Goal: Information Seeking & Learning: Learn about a topic

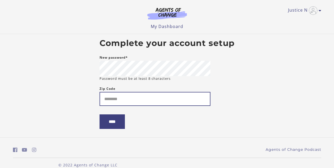
click at [131, 98] on input "Zip Code" at bounding box center [155, 99] width 111 height 14
type input "*****"
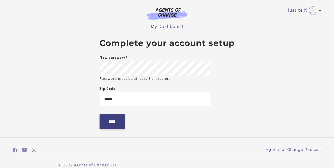
click at [117, 123] on input "****" at bounding box center [112, 121] width 25 height 15
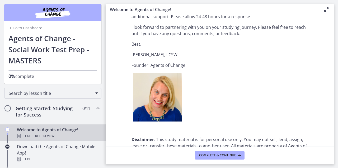
scroll to position [696, 0]
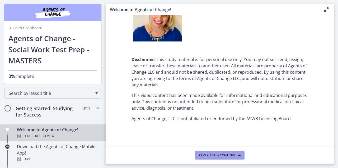
click at [233, 154] on span "Complete & continue" at bounding box center [217, 155] width 37 height 4
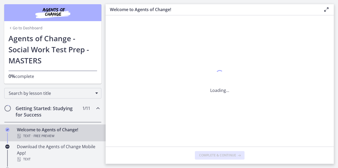
scroll to position [0, 0]
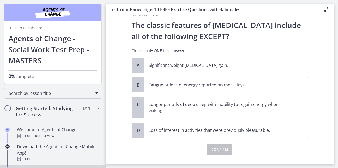
scroll to position [13, 0]
click at [164, 108] on p "Longer periods of deep sleep with inability to regain energy when waking." at bounding box center [221, 107] width 144 height 13
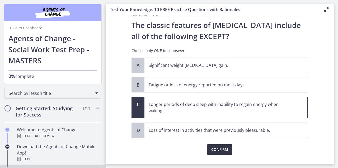
click at [219, 147] on span "Confirm" at bounding box center [219, 149] width 17 height 6
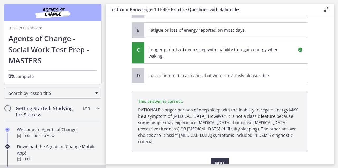
scroll to position [87, 0]
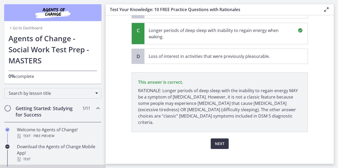
click at [220, 141] on span "Next" at bounding box center [220, 144] width 10 height 6
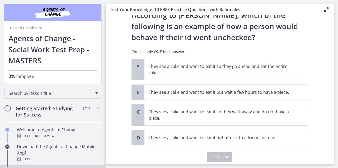
scroll to position [24, 0]
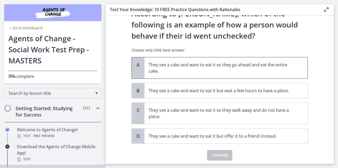
click at [179, 71] on p "They see a cake and want to eat it so they go ahead and eat the entire cake." at bounding box center [221, 68] width 144 height 13
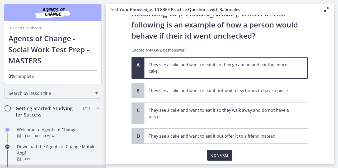
click at [219, 155] on span "Confirm" at bounding box center [219, 155] width 17 height 6
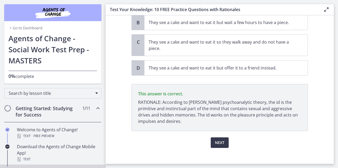
scroll to position [98, 0]
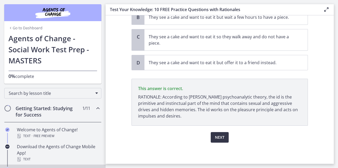
click at [217, 137] on span "Next" at bounding box center [220, 137] width 10 height 6
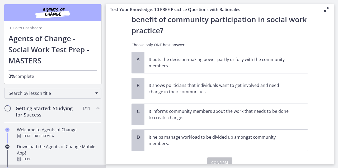
scroll to position [30, 0]
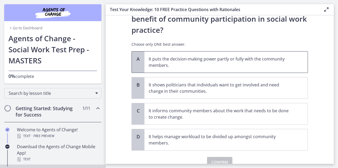
click at [243, 67] on p "It puts the decision-making power partly or fully with the community members." at bounding box center [221, 62] width 144 height 13
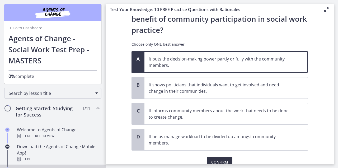
click at [221, 160] on span "Confirm" at bounding box center [219, 162] width 17 height 6
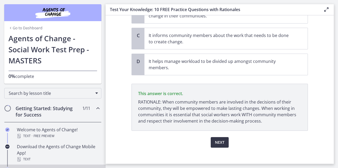
scroll to position [110, 0]
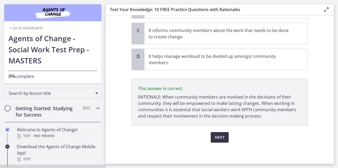
click at [215, 136] on span "Next" at bounding box center [220, 137] width 10 height 6
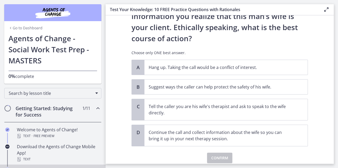
scroll to position [78, 0]
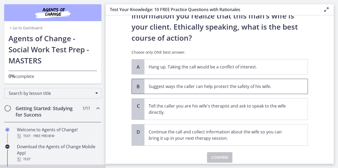
click at [160, 88] on p "Suggest ways the caller can help protect the safety of his wife." at bounding box center [221, 86] width 144 height 6
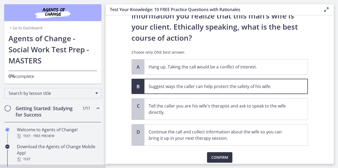
click at [215, 156] on span "Confirm" at bounding box center [219, 157] width 17 height 6
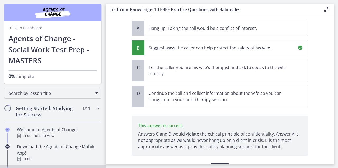
scroll to position [147, 0]
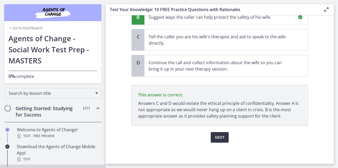
click at [223, 137] on button "Next" at bounding box center [220, 137] width 18 height 11
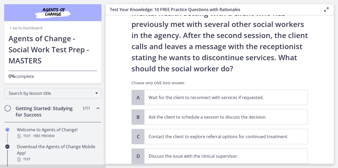
scroll to position [49, 0]
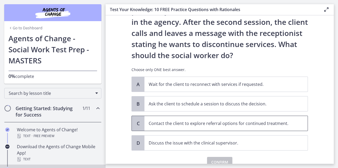
click at [138, 123] on span "C" at bounding box center [138, 123] width 6 height 6
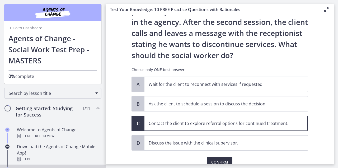
click at [212, 160] on span "Confirm" at bounding box center [219, 162] width 17 height 6
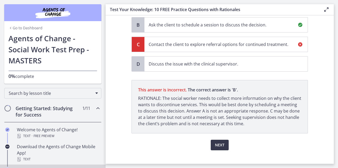
scroll to position [127, 0]
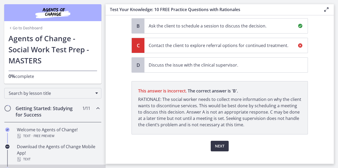
click at [221, 143] on button "Next" at bounding box center [220, 146] width 18 height 11
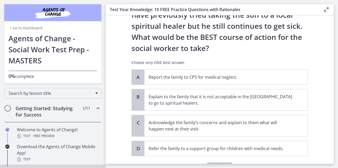
scroll to position [109, 0]
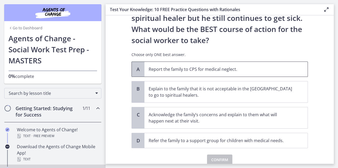
click at [186, 66] on span "Report the family to CPS for medical neglect." at bounding box center [225, 69] width 163 height 15
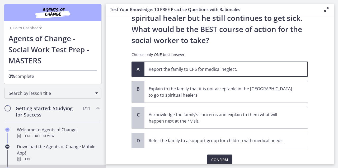
click at [221, 156] on button "Confirm" at bounding box center [219, 160] width 25 height 11
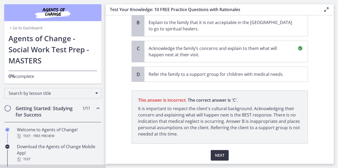
scroll to position [193, 0]
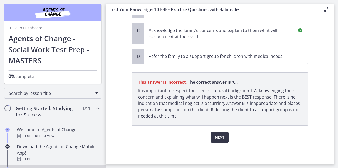
click at [221, 137] on span "Next" at bounding box center [220, 137] width 10 height 6
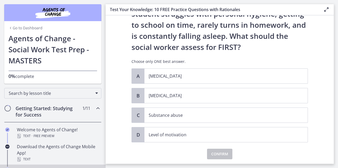
scroll to position [46, 0]
click at [151, 93] on p "Child neglect" at bounding box center [221, 95] width 144 height 6
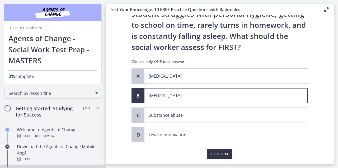
click at [215, 155] on span "Confirm" at bounding box center [219, 154] width 17 height 6
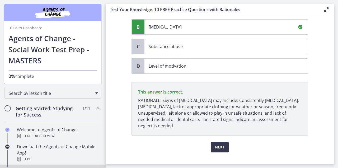
scroll to position [125, 0]
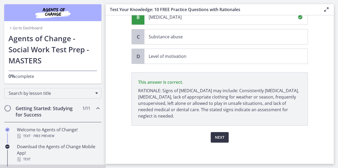
click at [219, 136] on span "Next" at bounding box center [220, 137] width 10 height 6
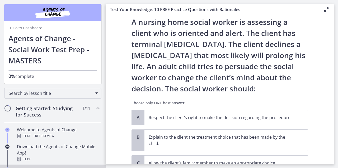
scroll to position [18, 0]
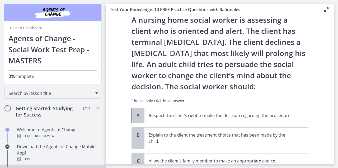
click at [256, 116] on p "Respect the client’s right to make the decision regarding the procedure." at bounding box center [221, 115] width 144 height 6
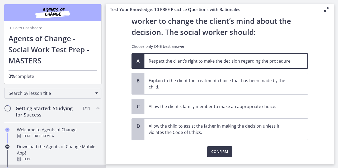
scroll to position [87, 0]
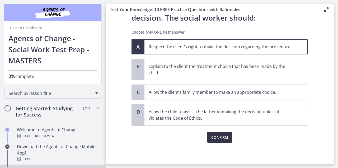
click at [219, 139] on span "Confirm" at bounding box center [219, 137] width 17 height 6
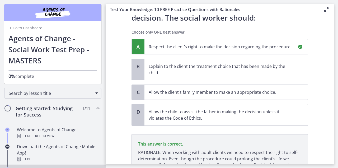
scroll to position [142, 0]
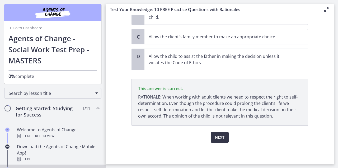
click at [222, 134] on span "Next" at bounding box center [220, 137] width 10 height 6
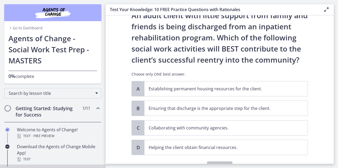
scroll to position [24, 0]
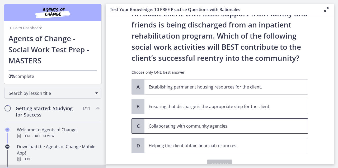
click at [208, 124] on p "Collaborating with community agencies." at bounding box center [221, 126] width 144 height 6
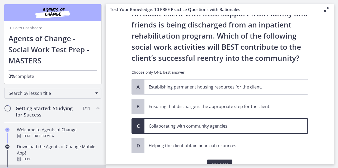
click at [215, 160] on button "Confirm" at bounding box center [219, 165] width 25 height 11
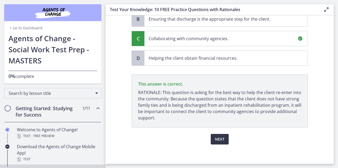
scroll to position [114, 0]
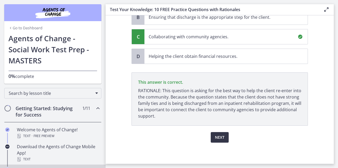
click at [219, 136] on span "Next" at bounding box center [220, 137] width 10 height 6
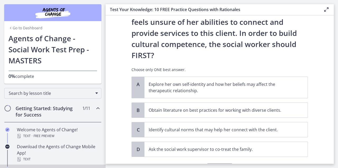
scroll to position [95, 0]
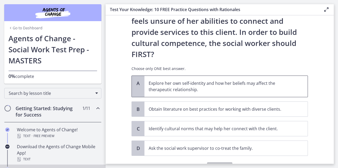
click at [244, 80] on p "Explore her own self-identity and how her beliefs may affect the therapeutic re…" at bounding box center [221, 86] width 144 height 13
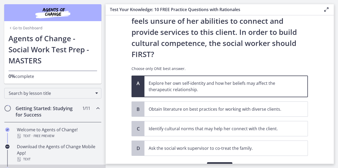
click at [224, 164] on span "Confirm" at bounding box center [219, 167] width 17 height 6
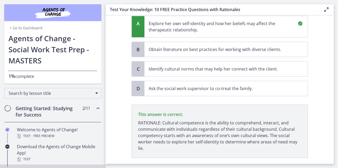
scroll to position [164, 0]
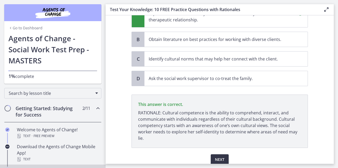
click at [219, 154] on button "Next" at bounding box center [220, 159] width 18 height 11
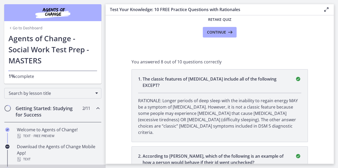
scroll to position [0, 0]
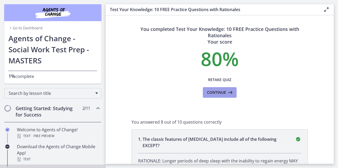
click at [222, 91] on span "Continue" at bounding box center [216, 92] width 19 height 6
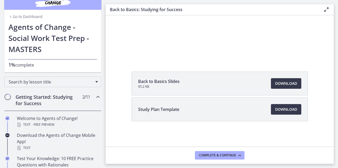
scroll to position [10, 0]
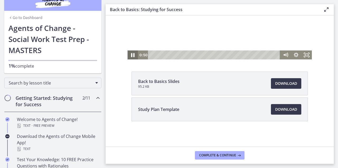
click at [132, 55] on icon "Pause" at bounding box center [132, 55] width 3 height 4
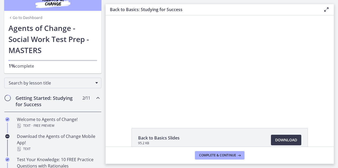
scroll to position [0, 0]
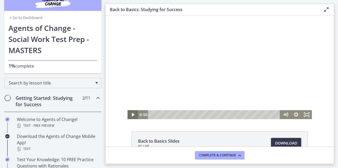
click at [132, 114] on icon "Play Video" at bounding box center [133, 114] width 11 height 9
click at [132, 114] on icon "Pause" at bounding box center [133, 114] width 3 height 3
click at [132, 114] on icon "Play Video" at bounding box center [133, 115] width 3 height 4
click at [128, 113] on icon "Pause" at bounding box center [133, 114] width 11 height 9
click at [128, 113] on icon "Play Video" at bounding box center [133, 114] width 11 height 9
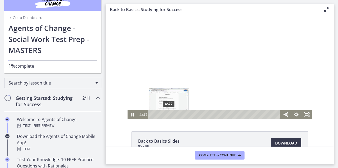
click at [167, 115] on div "4:47" at bounding box center [215, 114] width 126 height 9
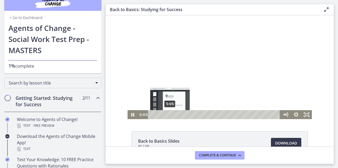
click at [168, 115] on div "Playbar" at bounding box center [169, 114] width 3 height 3
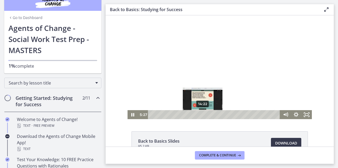
click at [201, 114] on div "14:22" at bounding box center [215, 114] width 126 height 9
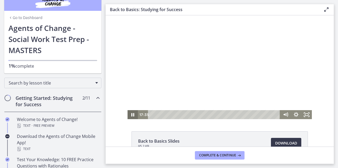
click at [132, 114] on icon "Pause" at bounding box center [133, 114] width 3 height 3
click at [132, 113] on icon "Play Video" at bounding box center [133, 115] width 3 height 4
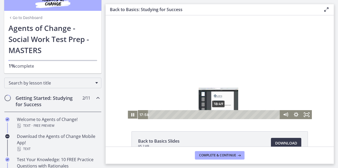
click at [217, 113] on div "18:49" at bounding box center [215, 114] width 126 height 9
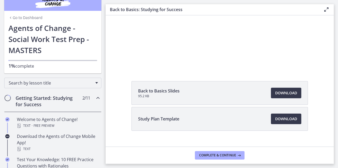
scroll to position [50, 0]
click at [286, 119] on span "Download Opens in a new window" at bounding box center [286, 119] width 22 height 6
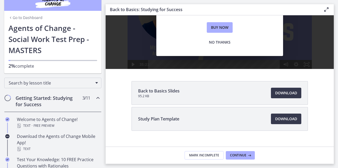
scroll to position [0, 0]
click at [240, 154] on span "Continue" at bounding box center [238, 155] width 16 height 4
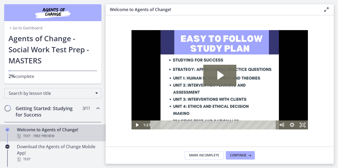
click at [325, 9] on icon at bounding box center [326, 9] width 6 height 6
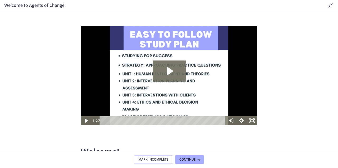
click at [330, 6] on icon at bounding box center [330, 5] width 6 height 6
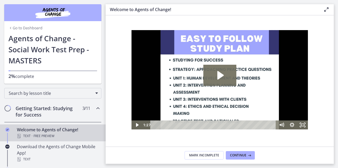
click at [31, 29] on link "Go to Dashboard" at bounding box center [25, 27] width 34 height 5
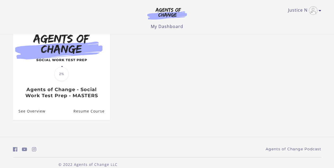
scroll to position [69, 0]
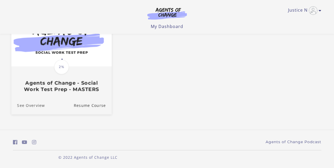
click at [36, 107] on link "See Overview" at bounding box center [28, 106] width 34 height 18
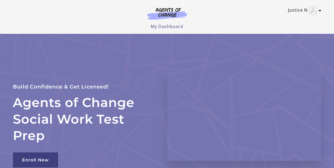
click at [319, 12] on icon "Toggle menu" at bounding box center [320, 10] width 3 height 4
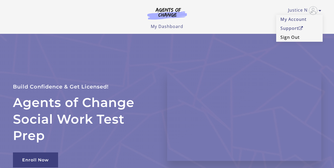
click at [292, 38] on link "Sign Out" at bounding box center [299, 37] width 46 height 9
